Goal: Feedback & Contribution: Contribute content

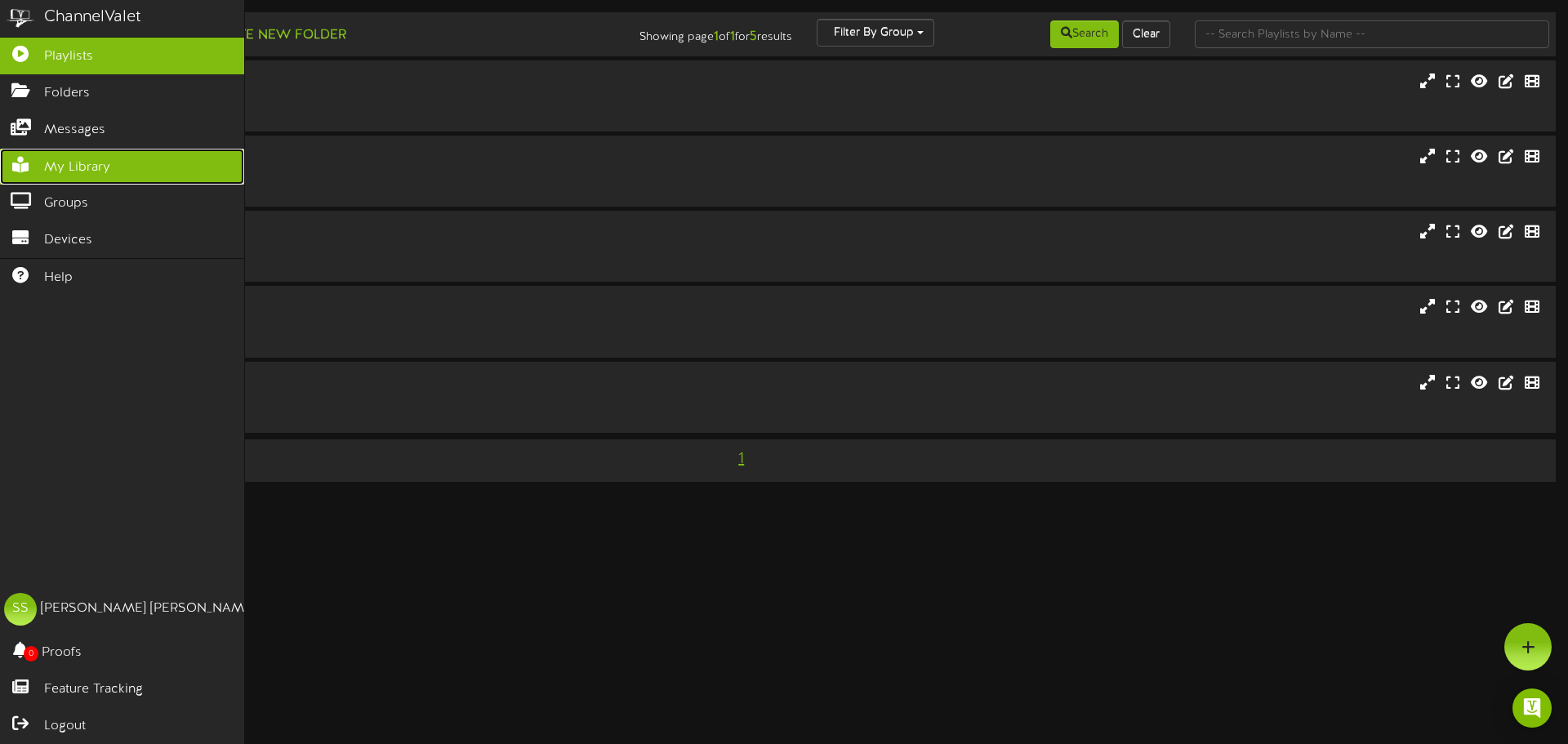
click at [82, 164] on span "My Library" at bounding box center [77, 167] width 66 height 19
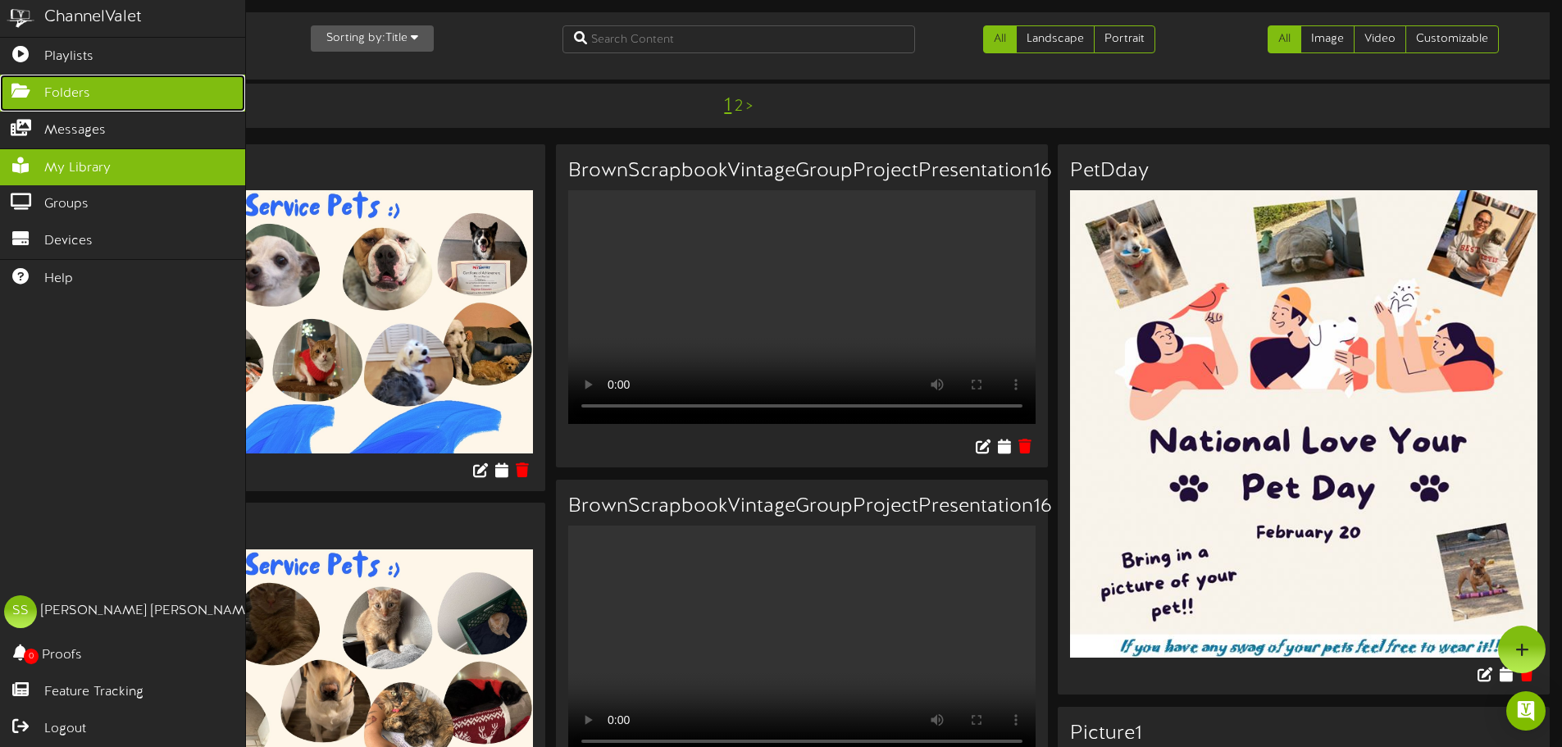
click at [5, 87] on icon at bounding box center [20, 89] width 41 height 12
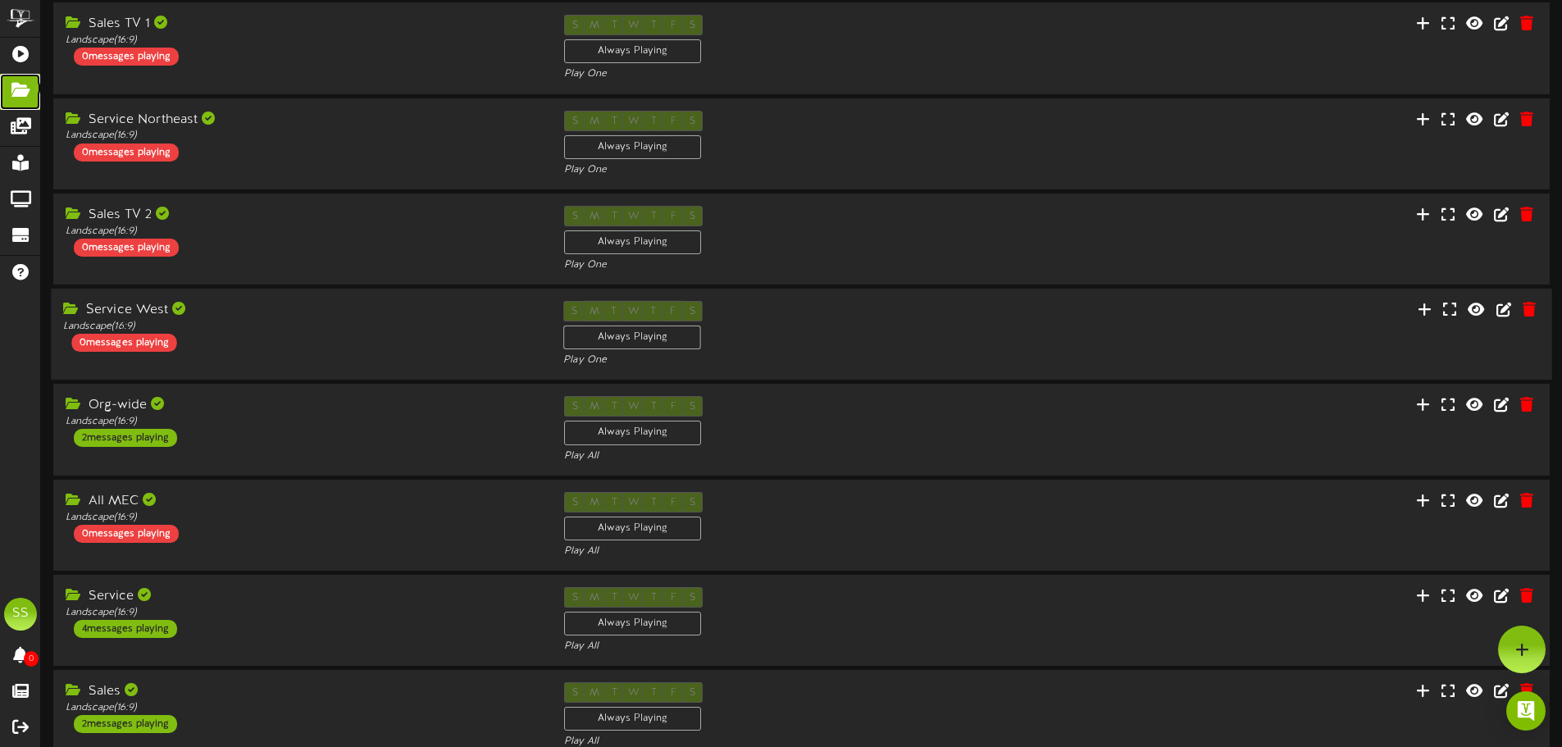
scroll to position [164, 0]
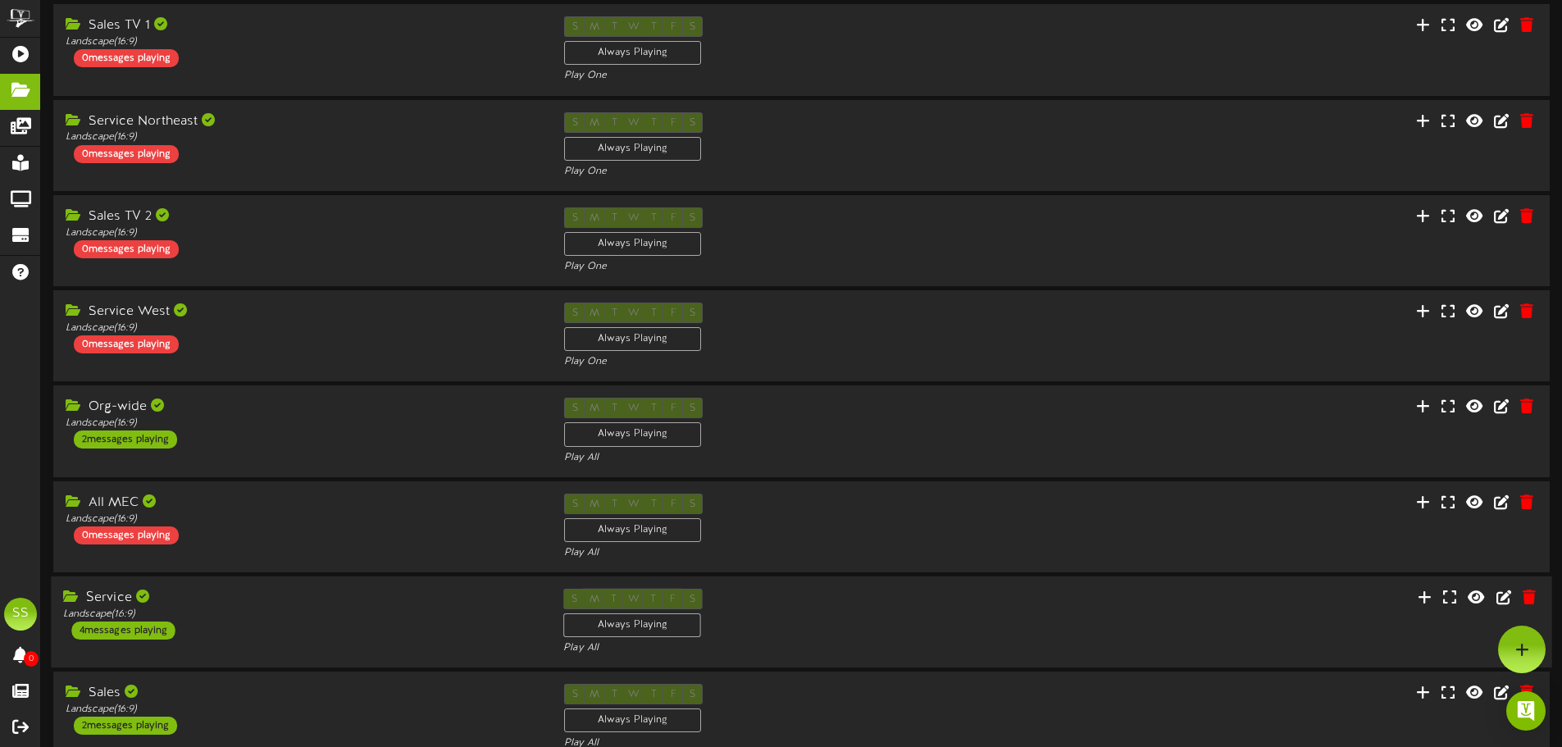
click at [262, 597] on div "Service" at bounding box center [301, 598] width 476 height 19
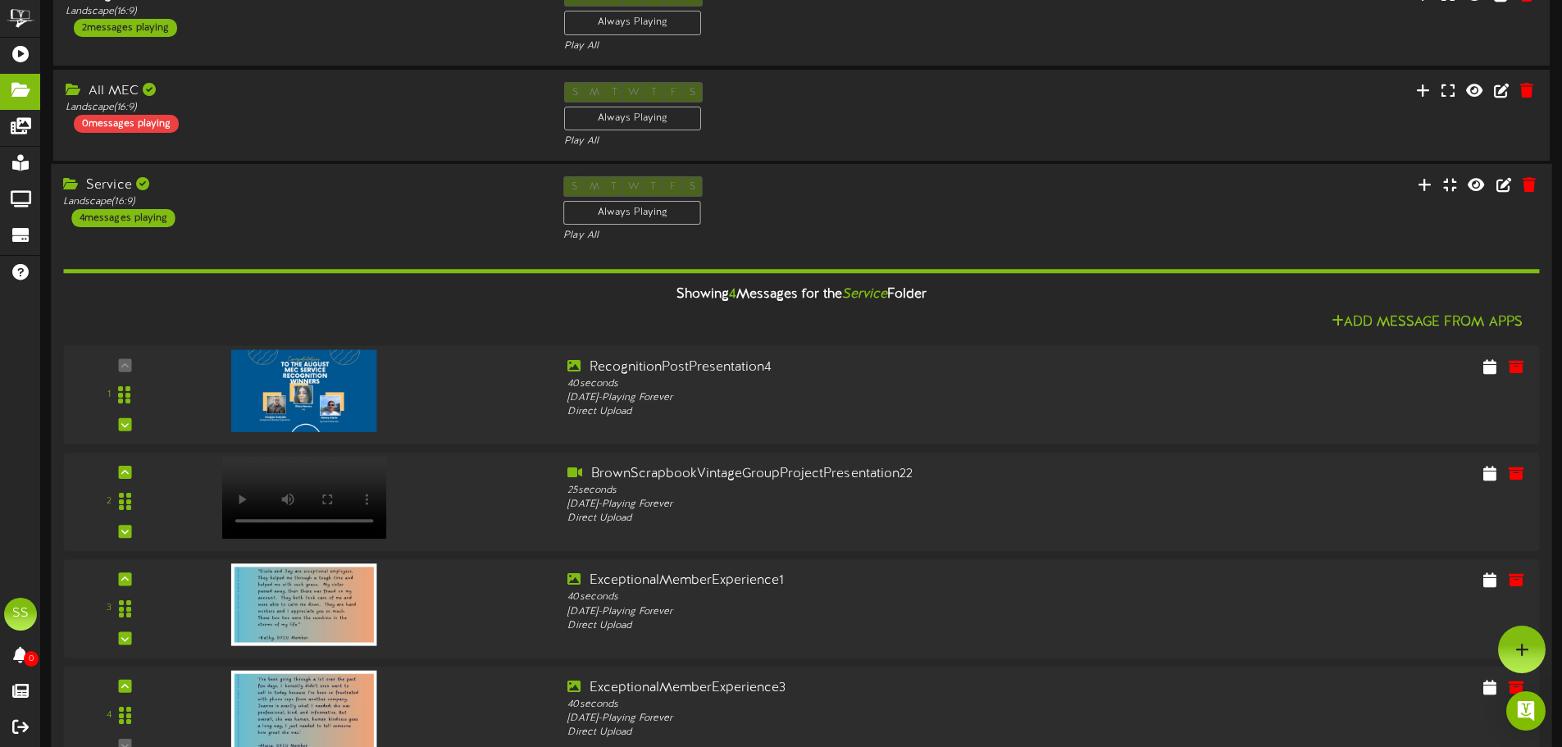
scroll to position [574, 0]
click at [1434, 182] on icon at bounding box center [1425, 186] width 16 height 18
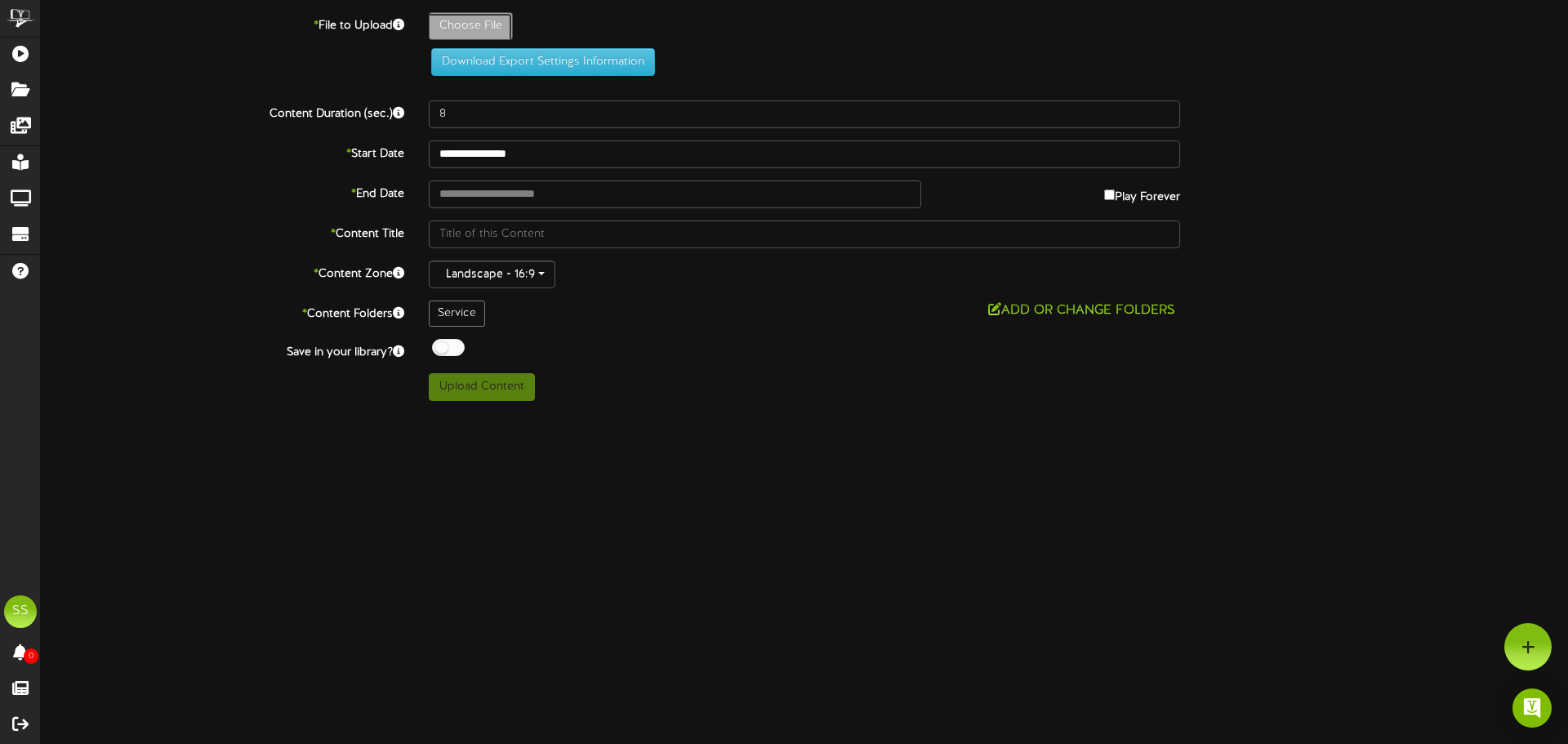
type input "**********"
type input "TV-MECServiceMonthlyServiceLevel14"
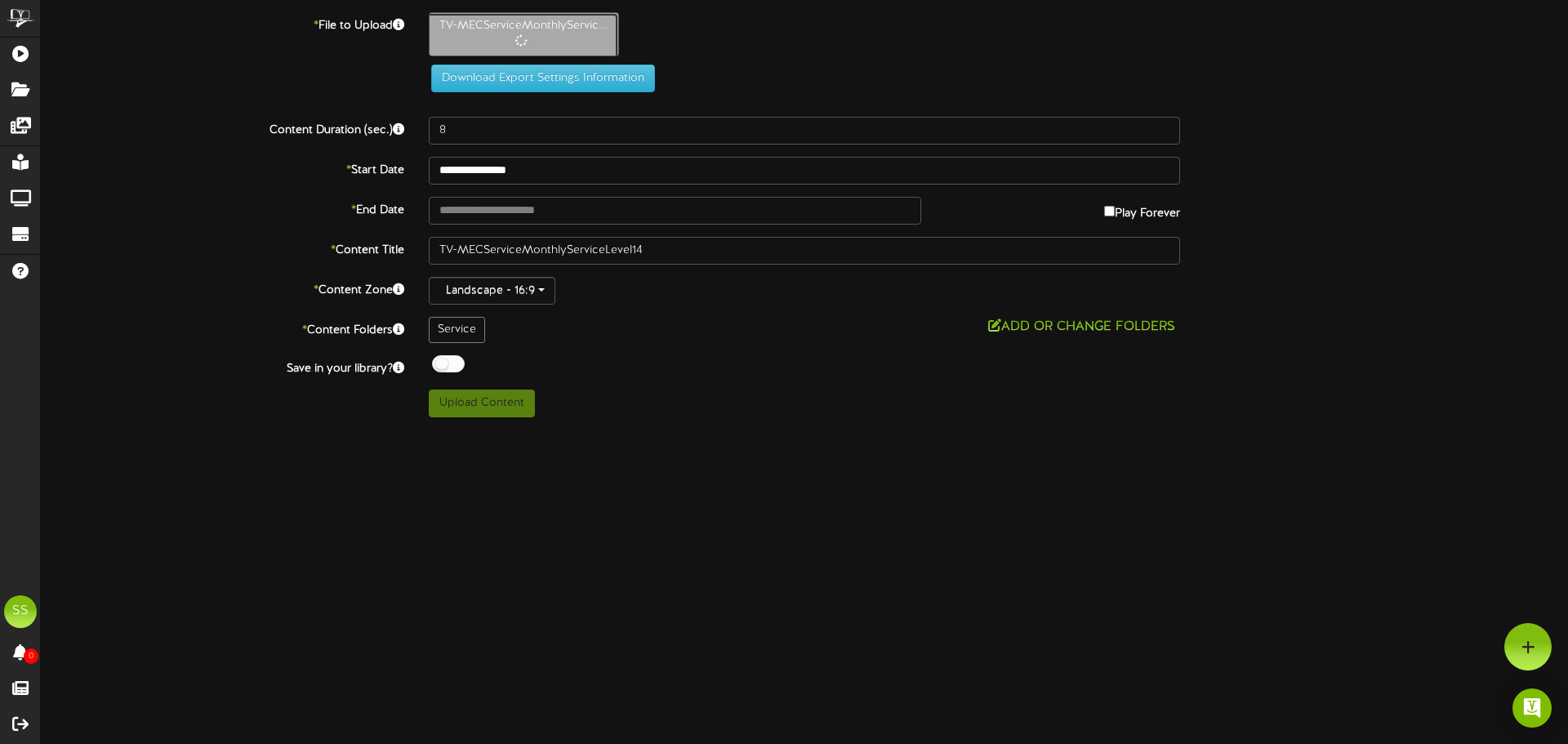
type input "20"
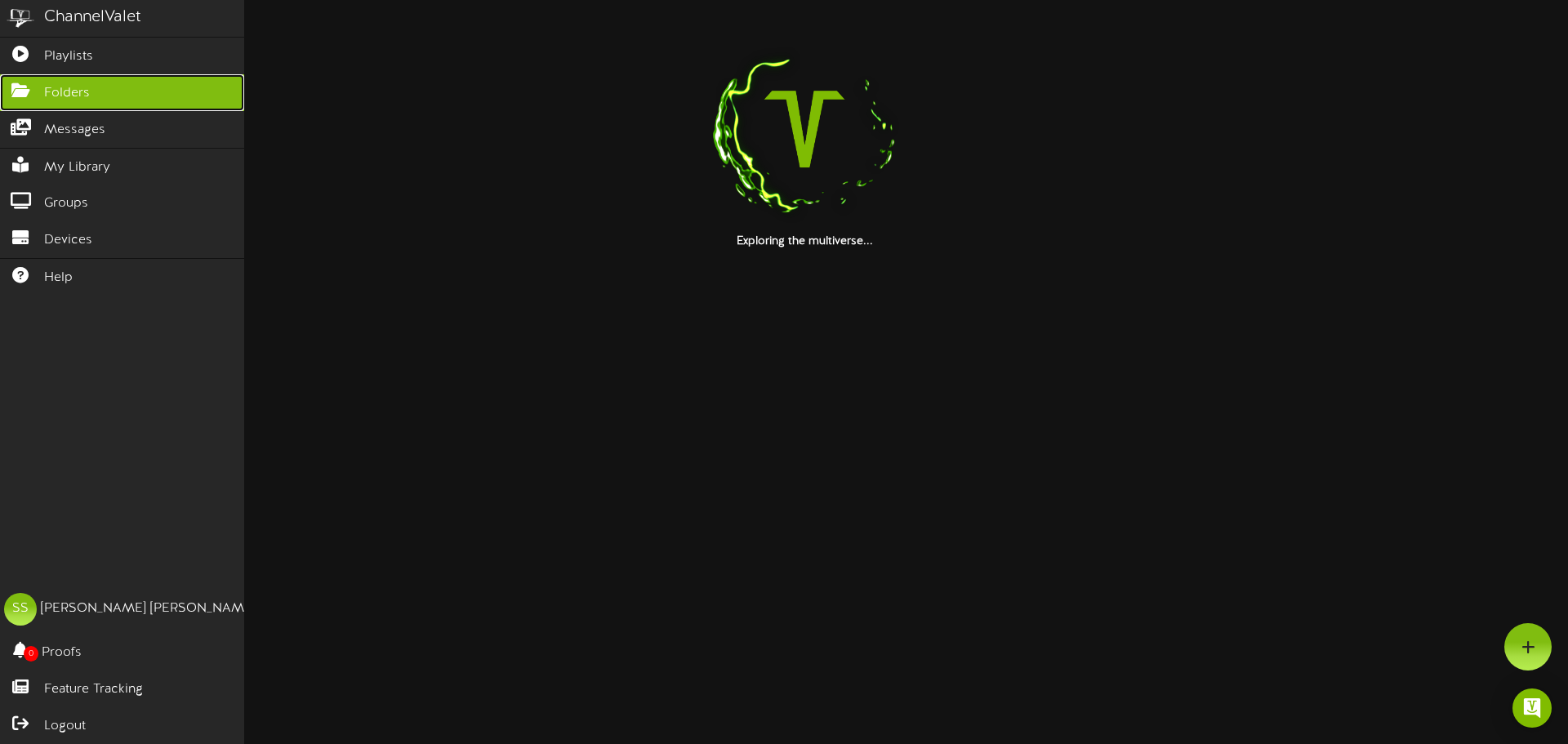
click at [90, 96] on link "Folders" at bounding box center [121, 93] width 244 height 37
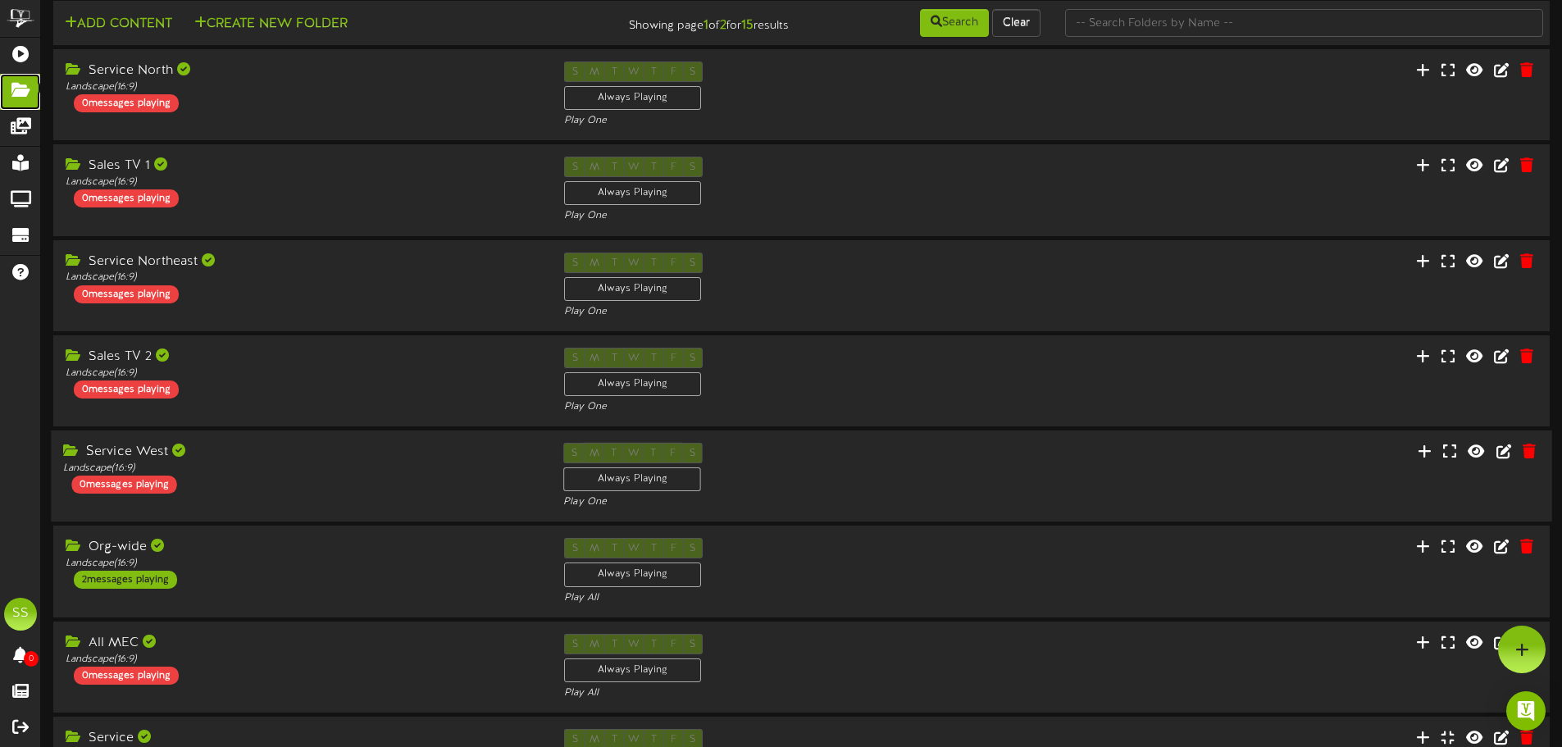
scroll to position [246, 0]
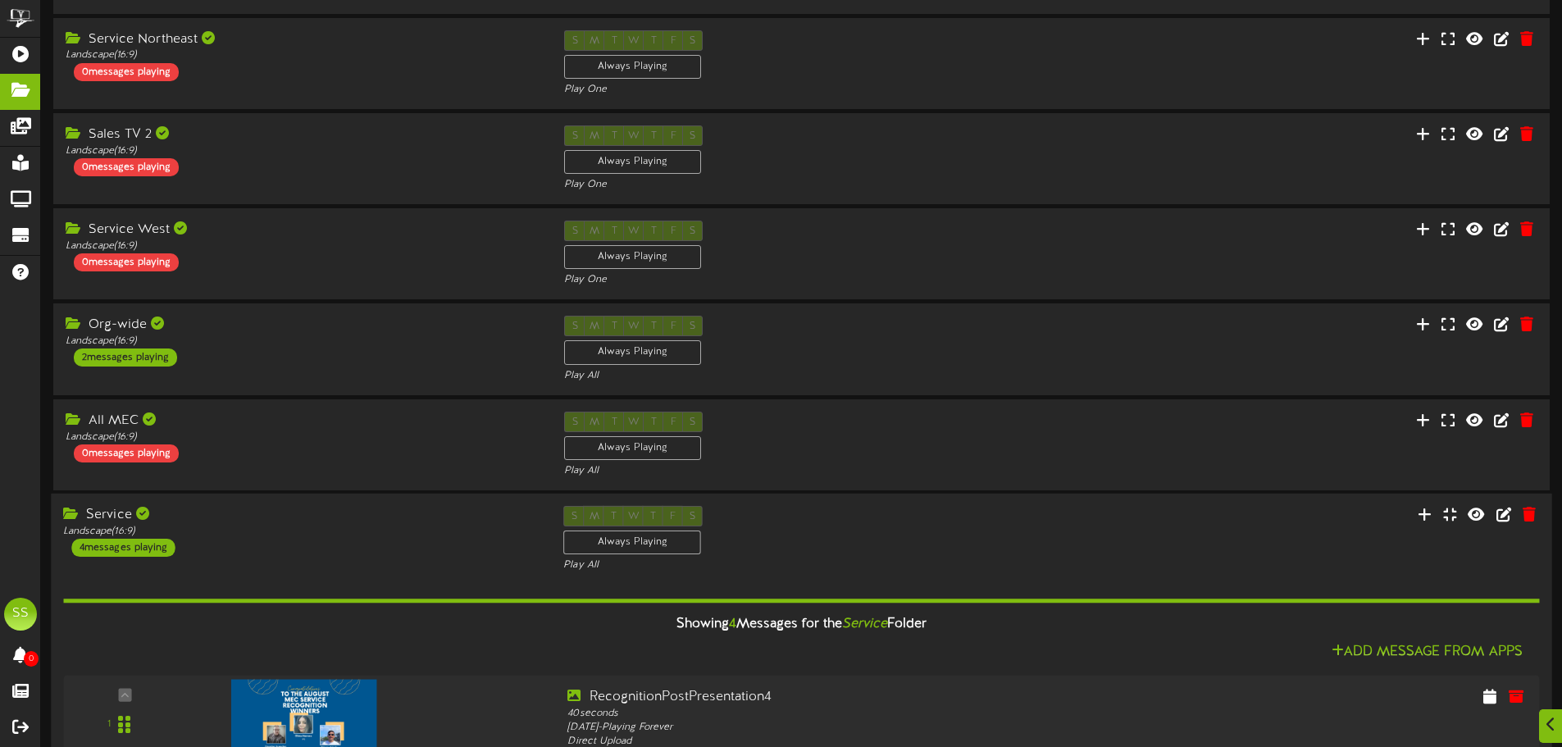
click at [271, 525] on div "Landscape ( 16:9 )" at bounding box center [301, 532] width 476 height 14
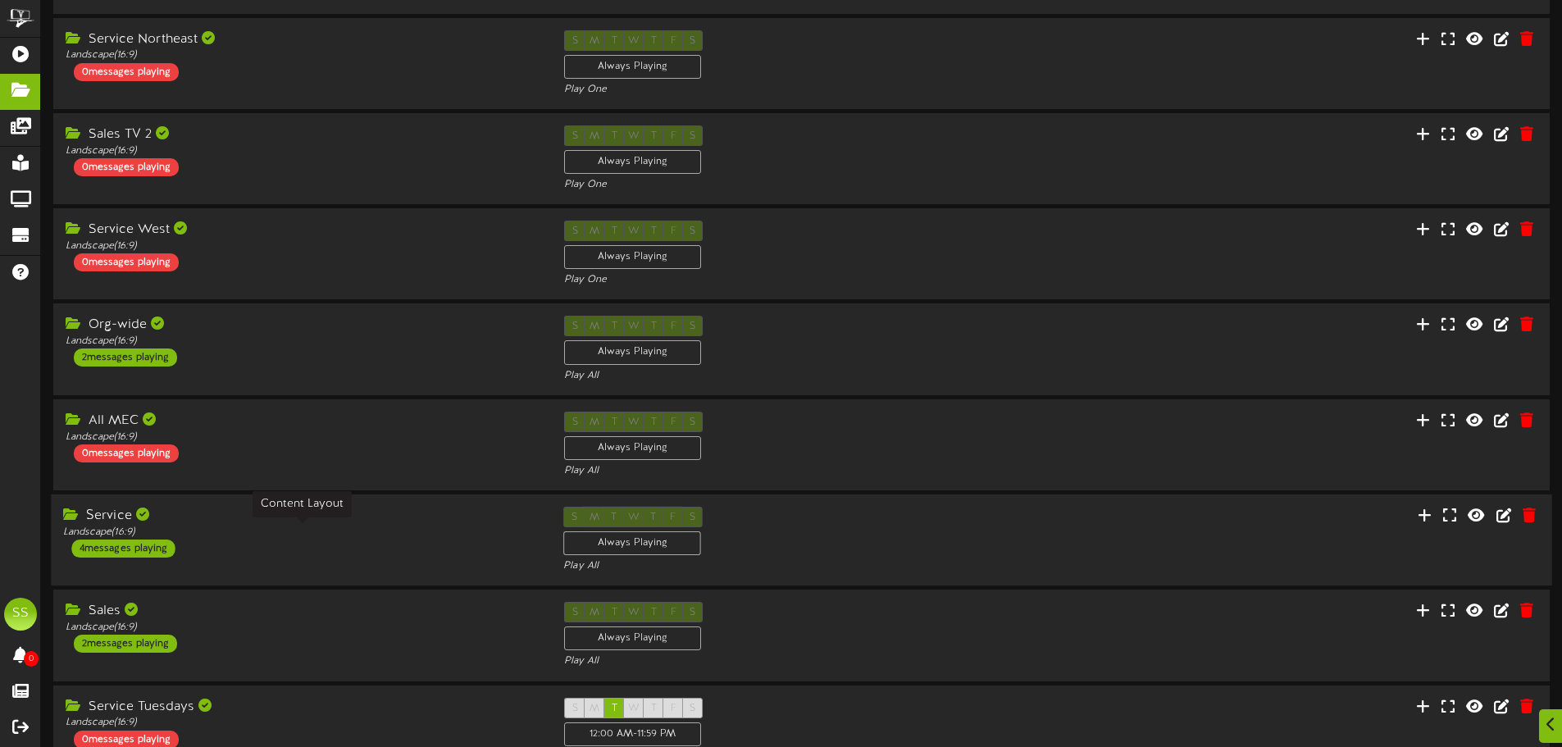
click at [483, 527] on div "Landscape ( 16:9 )" at bounding box center [301, 533] width 476 height 14
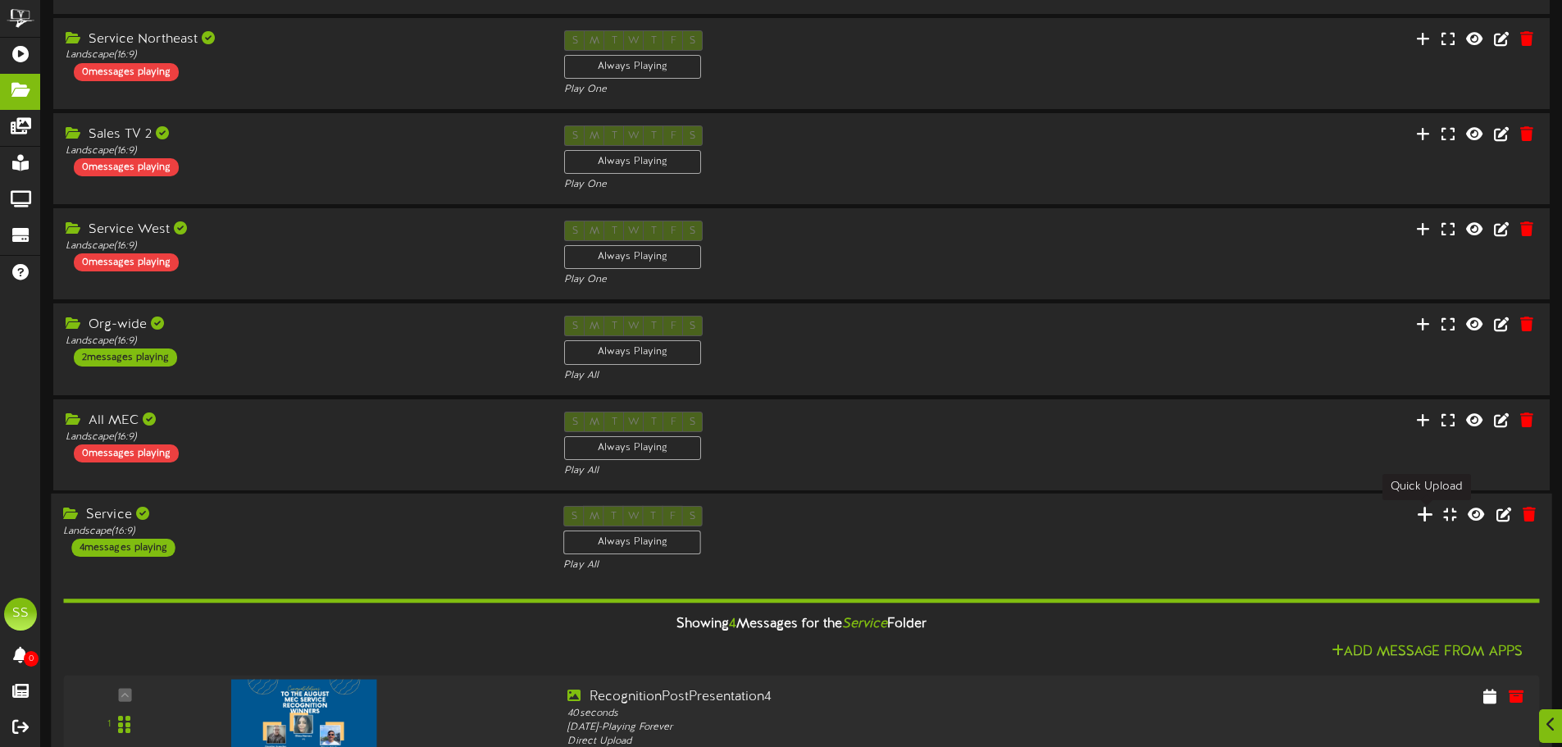
click at [1428, 512] on icon at bounding box center [1425, 514] width 16 height 18
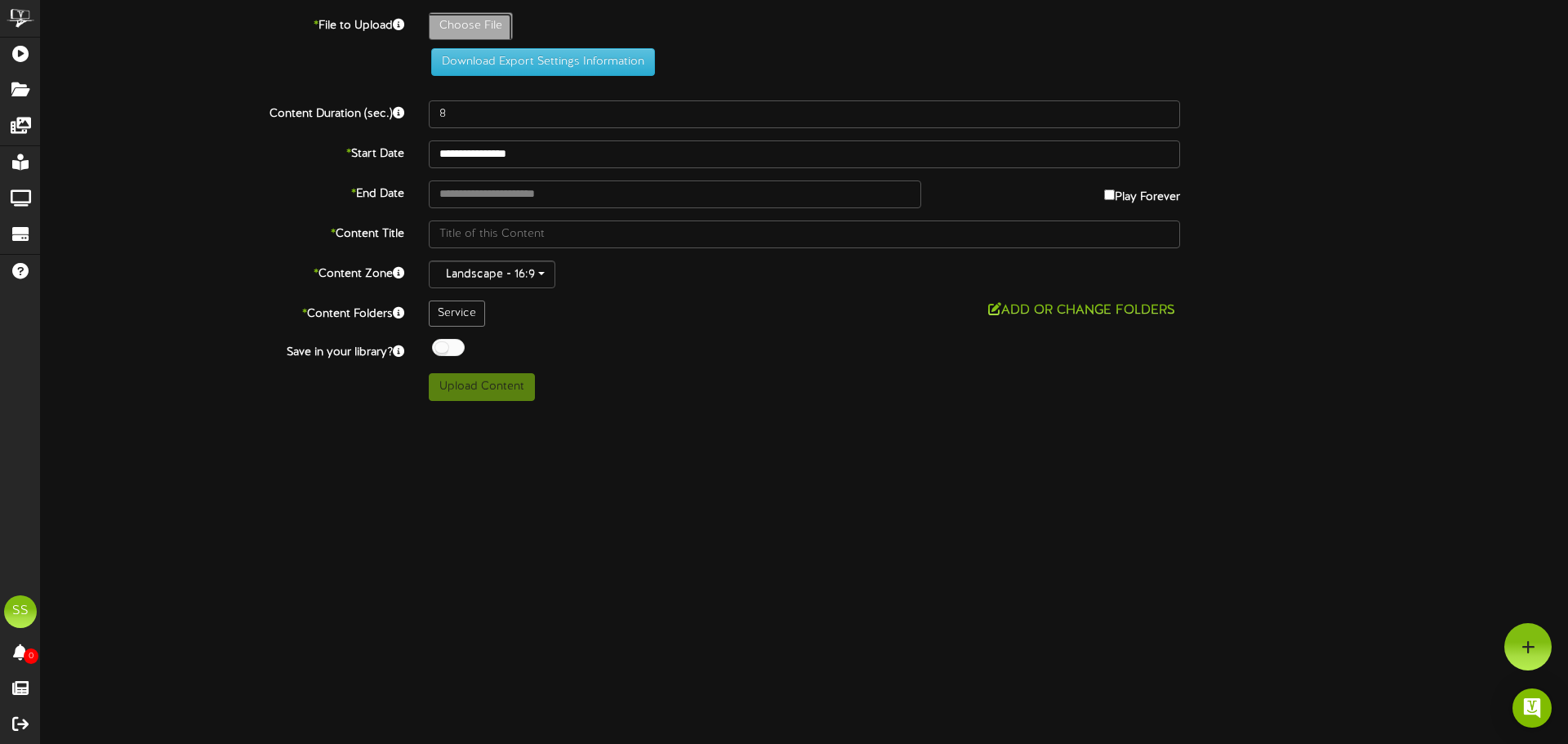
type input "**********"
type input "TV-MECServiceMonthlyServiceLevel"
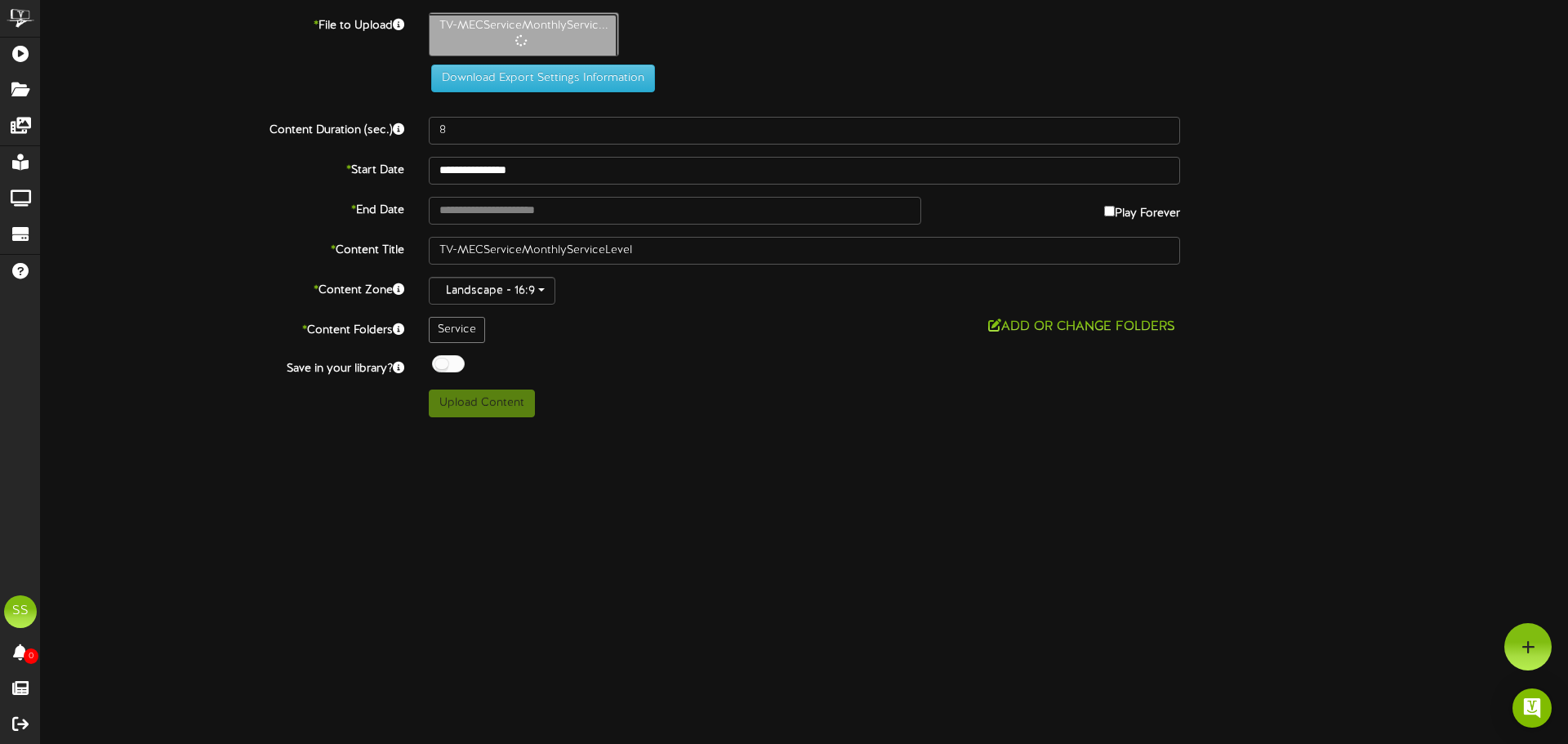
type input "20"
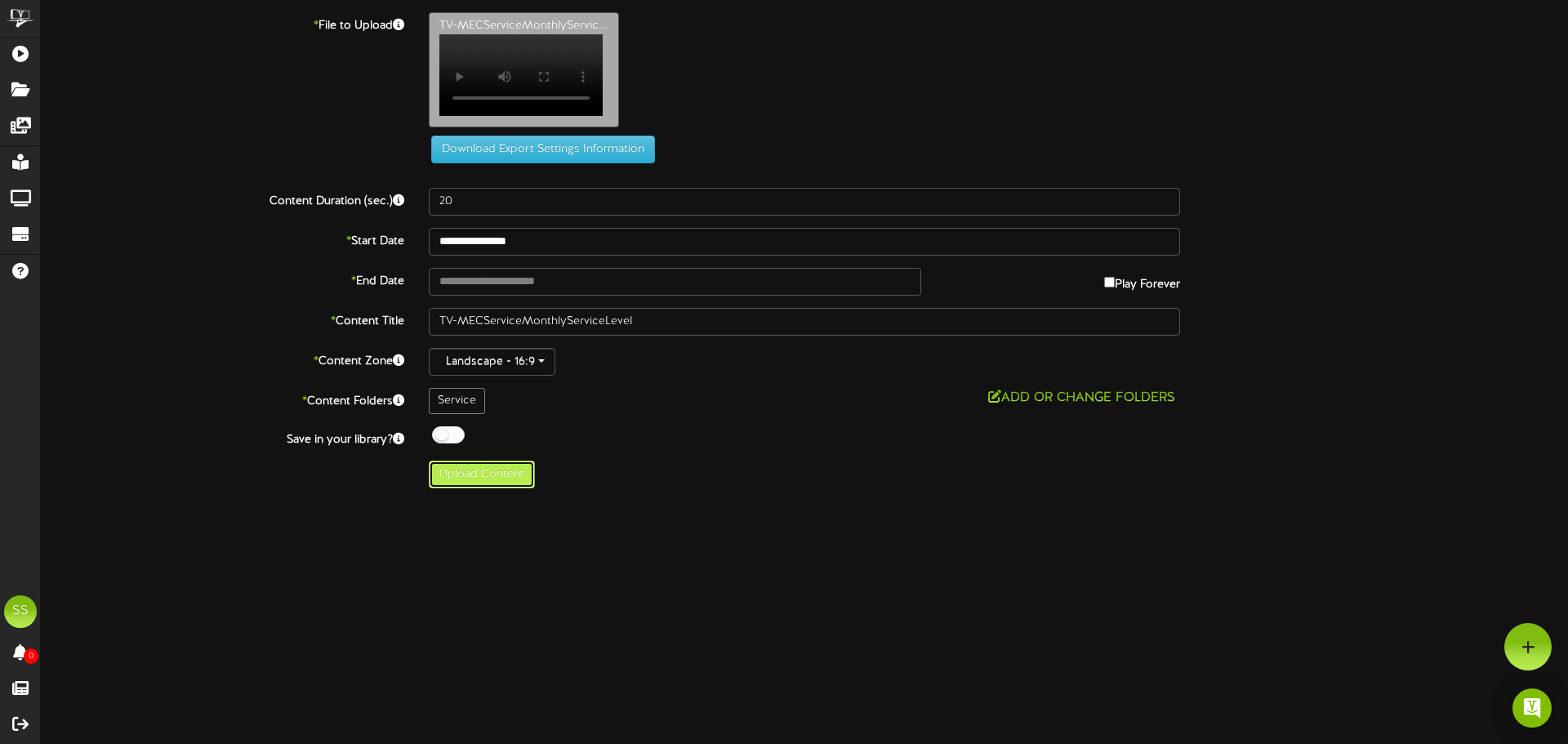
click at [520, 487] on button "Upload Content" at bounding box center [482, 475] width 107 height 28
type input "**********"
